Goal: Find specific page/section: Find specific page/section

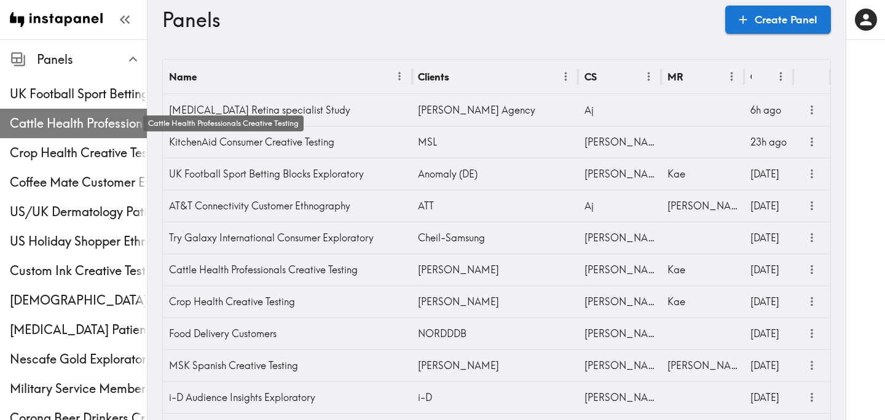
click at [69, 117] on span "Cattle Health Professionals Creative Testing" at bounding box center [78, 123] width 137 height 17
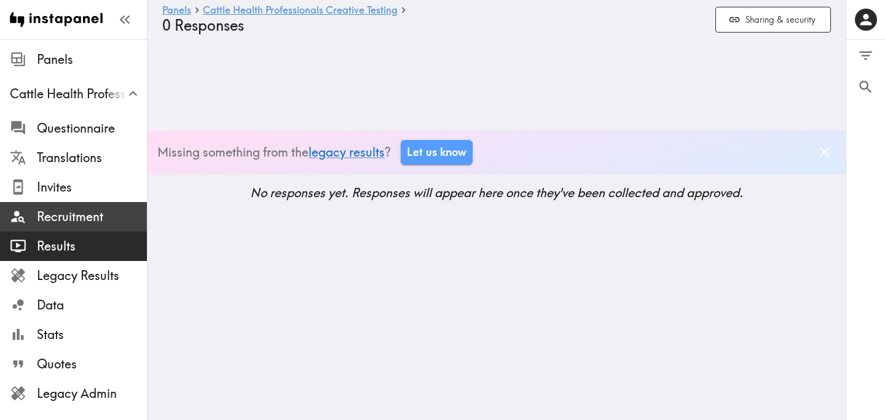
click at [67, 216] on span "Recruitment" at bounding box center [92, 216] width 110 height 17
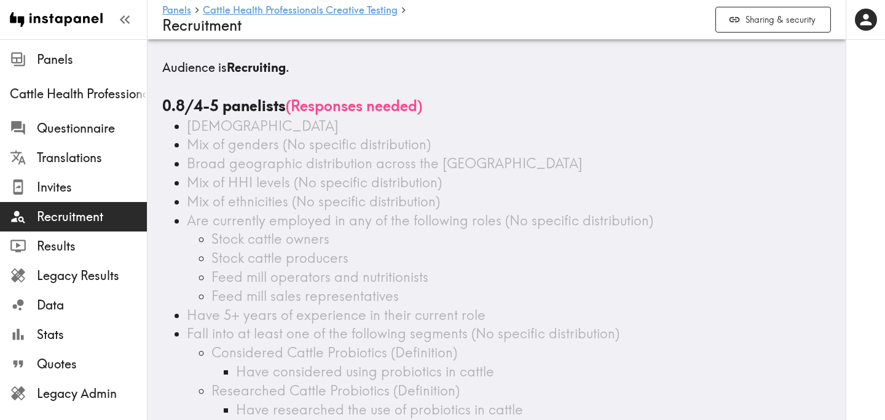
scroll to position [369, 0]
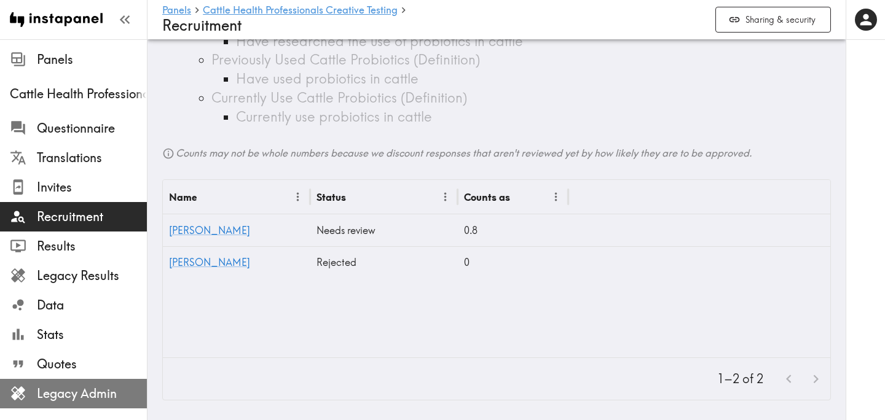
click at [96, 384] on span "Legacy Admin" at bounding box center [92, 394] width 110 height 22
